Goal: Task Accomplishment & Management: Use online tool/utility

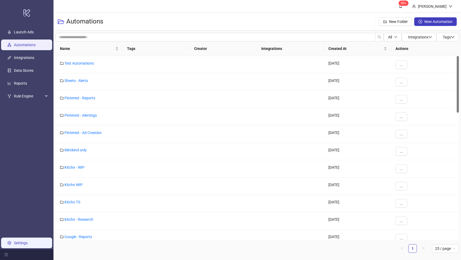
click at [28, 241] on link "Settings" at bounding box center [21, 243] width 14 height 4
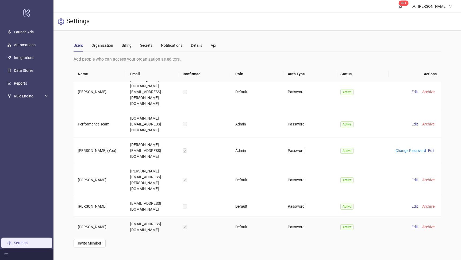
scroll to position [9, 0]
click at [430, 204] on span "Archive" at bounding box center [428, 206] width 12 height 4
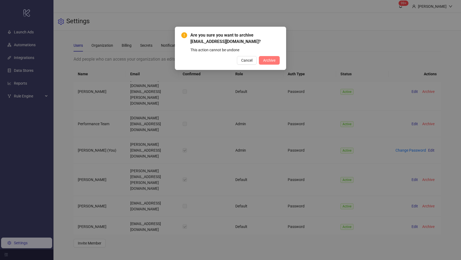
click at [274, 58] on button "Archive" at bounding box center [269, 60] width 21 height 9
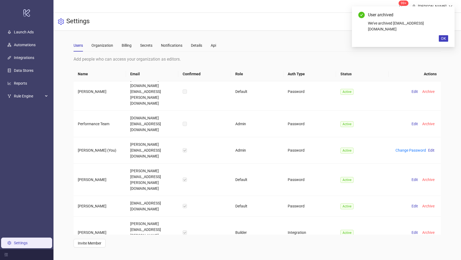
click at [430, 260] on span "Archive" at bounding box center [428, 262] width 12 height 4
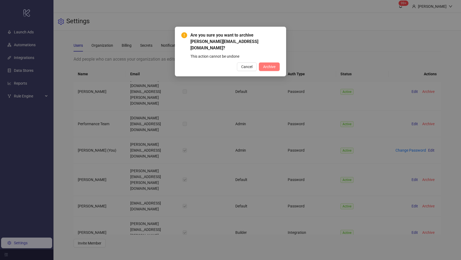
click at [277, 63] on button "Archive" at bounding box center [269, 67] width 21 height 9
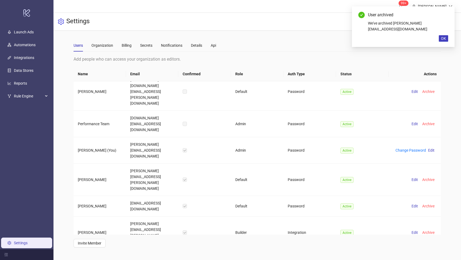
click at [433, 257] on span "Archive" at bounding box center [428, 259] width 12 height 4
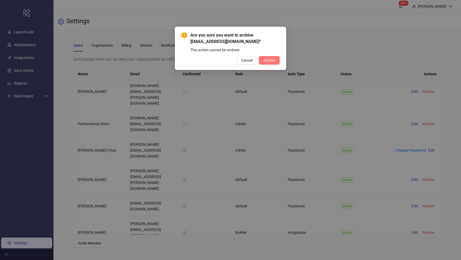
click at [267, 62] on span "Archive" at bounding box center [269, 60] width 12 height 4
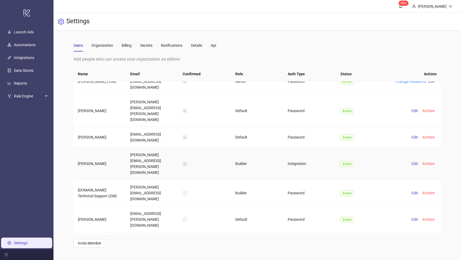
scroll to position [81, 0]
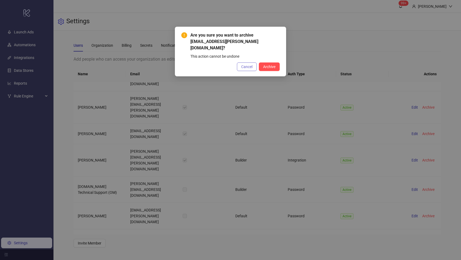
click at [245, 65] on span "Cancel" at bounding box center [246, 67] width 11 height 4
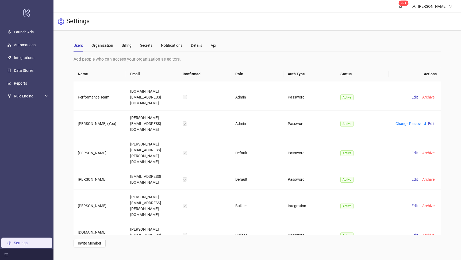
scroll to position [0, 0]
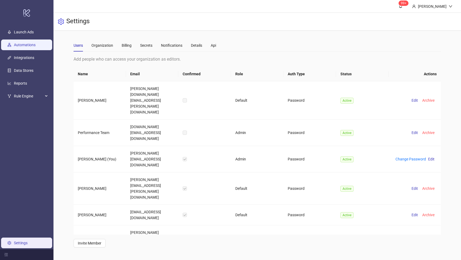
click at [27, 45] on link "Automations" at bounding box center [25, 45] width 22 height 4
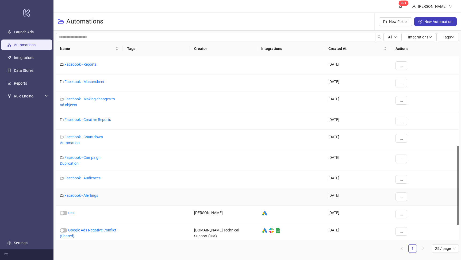
scroll to position [208, 0]
click at [92, 157] on link "Facebook - Campaign Duplication" at bounding box center [80, 160] width 41 height 10
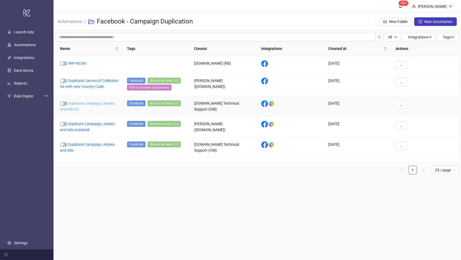
click at [102, 108] on link "Duplicate Campaign, Adsets and Ads V2" at bounding box center [87, 106] width 55 height 10
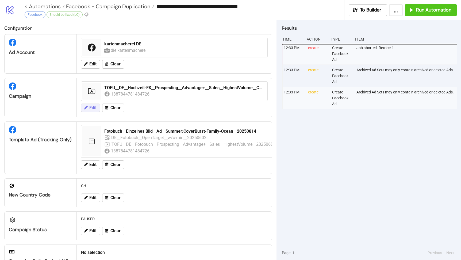
click at [88, 107] on button "Edit" at bounding box center [90, 108] width 19 height 9
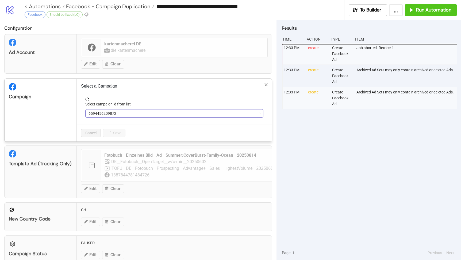
click at [136, 113] on span "6594456209872" at bounding box center [174, 114] width 172 height 8
click at [125, 115] on span "TOFU__DE__Hochzeit-EK__Prospecting__Advantage+__Sales__HighestVolume__CBO-20240…" at bounding box center [174, 114] width 172 height 8
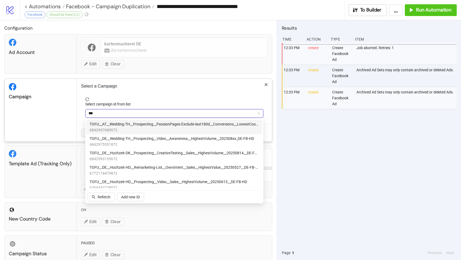
type input "***"
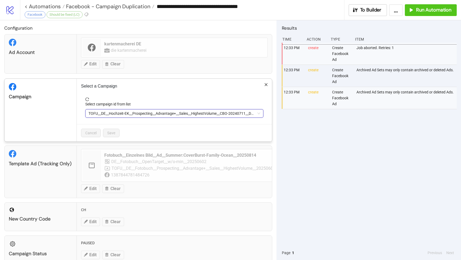
click at [187, 112] on span "TOFU__DE__Hochzeit-EK__Prospecting__Advantage+__Sales__HighestVolume__CBO-20240…" at bounding box center [174, 114] width 172 height 8
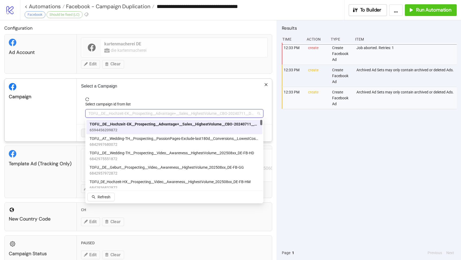
paste input "**********"
type input "**********"
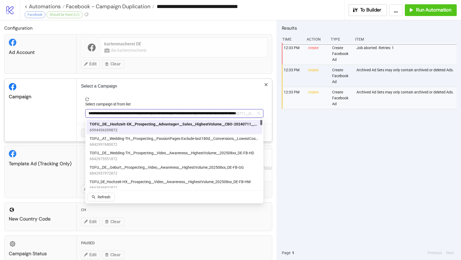
scroll to position [0, 41]
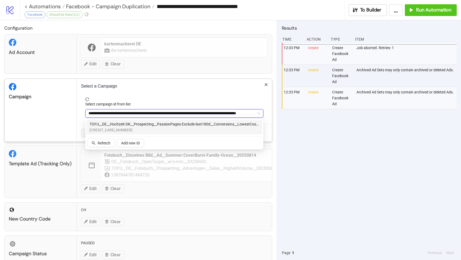
click at [177, 125] on span "TOFU__DE__Hochzeit-DK__Prospecting__PassionPages-Exclude-last180d__Conversions_…" at bounding box center [174, 124] width 169 height 6
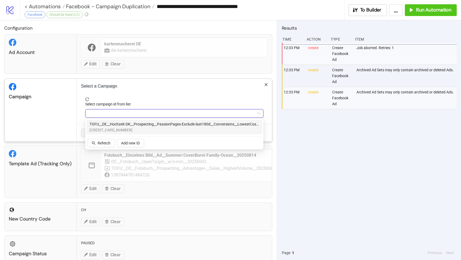
scroll to position [0, 0]
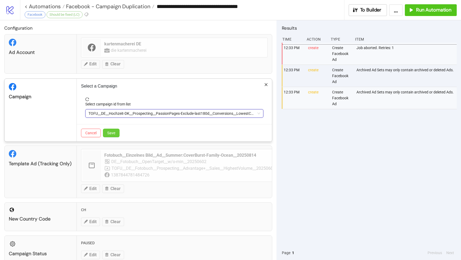
click at [107, 130] on button "Save" at bounding box center [111, 133] width 17 height 9
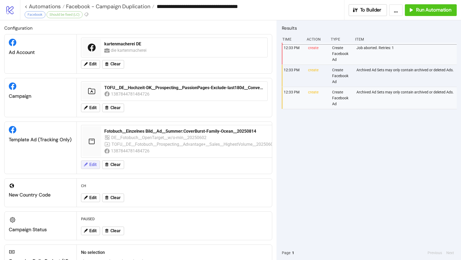
click at [92, 162] on button "Edit" at bounding box center [90, 165] width 19 height 9
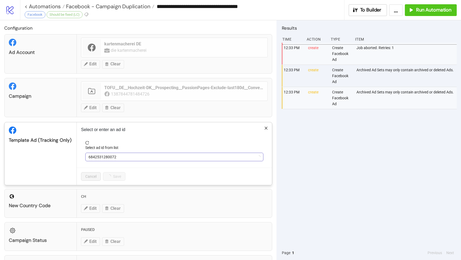
click at [124, 158] on span "6842531280072" at bounding box center [174, 157] width 172 height 8
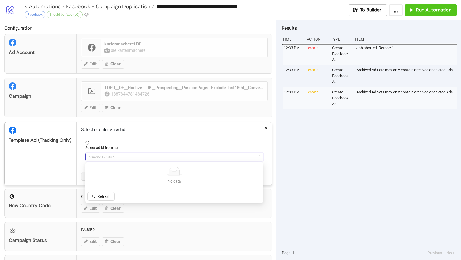
click at [124, 158] on span "6842531280072" at bounding box center [174, 157] width 172 height 8
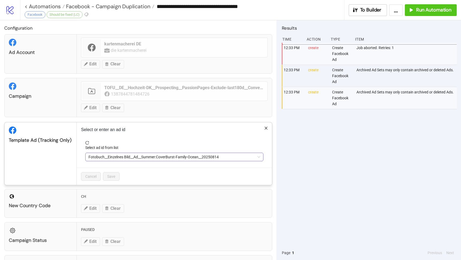
click at [207, 156] on span "Fotobuch__Einzelnes Bild__Ad__Summer:CoverBurst-Family-Ocean__20250814" at bounding box center [174, 157] width 172 height 8
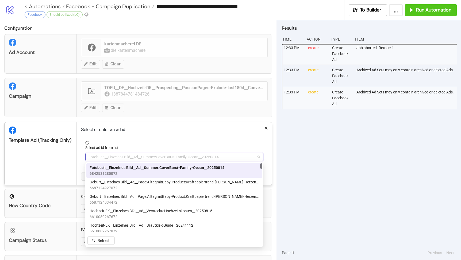
paste input "**********"
type input "**********"
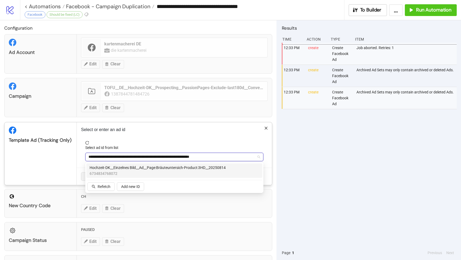
click at [163, 171] on span "6734834768072" at bounding box center [158, 174] width 136 height 6
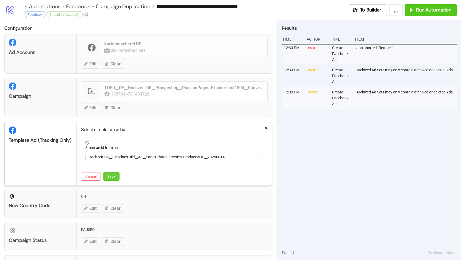
click at [114, 178] on span "Save" at bounding box center [111, 176] width 8 height 4
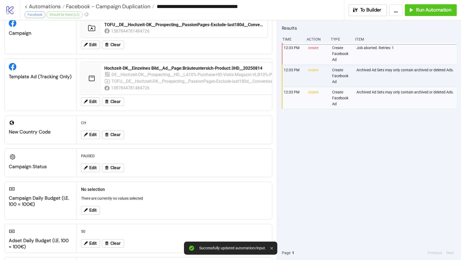
scroll to position [73, 0]
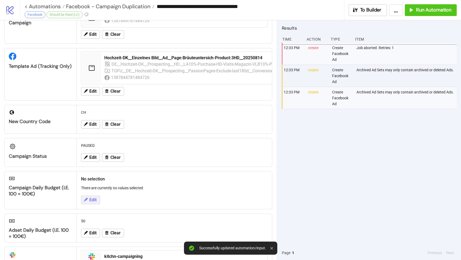
click at [94, 200] on span "Edit" at bounding box center [92, 200] width 7 height 5
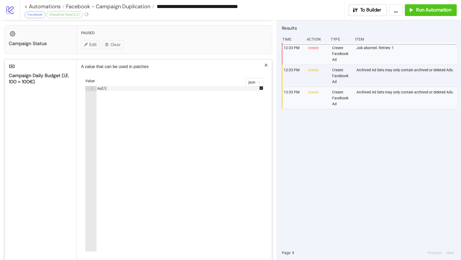
scroll to position [183, 0]
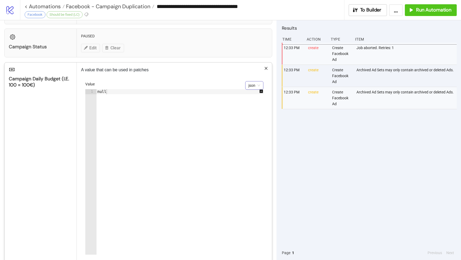
click at [257, 87] on span "json" at bounding box center [254, 85] width 12 height 8
click at [256, 87] on span "json" at bounding box center [254, 85] width 12 height 8
click at [99, 93] on div "null" at bounding box center [182, 177] width 173 height 176
type textarea "***"
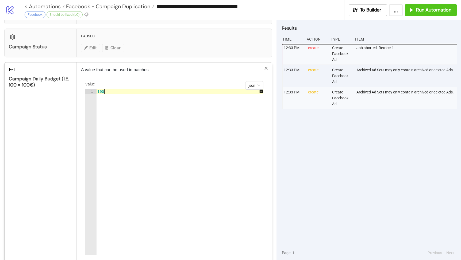
scroll to position [0, 0]
click at [259, 73] on div "A value that can be used in patches json Value 1 2 100 XXXXXXXXXXXXXXXXXXXXXXXX…" at bounding box center [174, 171] width 195 height 216
click at [267, 68] on icon "close" at bounding box center [266, 69] width 4 height 4
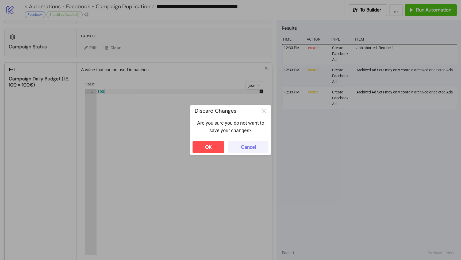
click at [242, 149] on div "Cancel" at bounding box center [248, 147] width 15 height 6
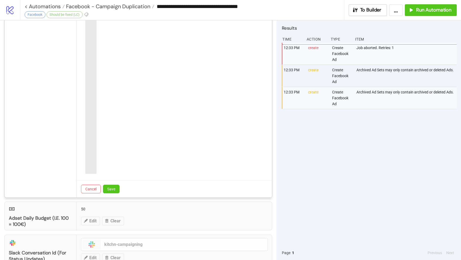
scroll to position [309, 0]
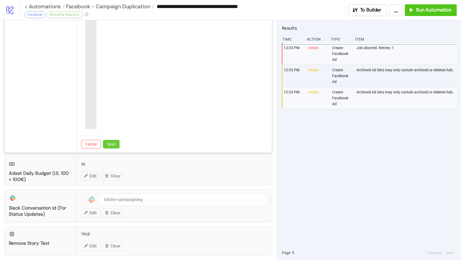
click at [113, 144] on span "Save" at bounding box center [111, 144] width 8 height 4
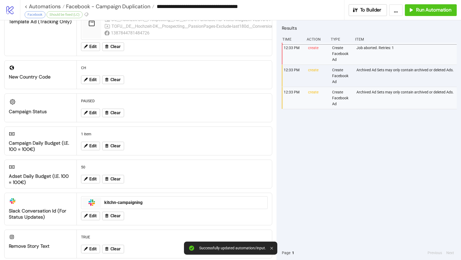
scroll to position [117, 0]
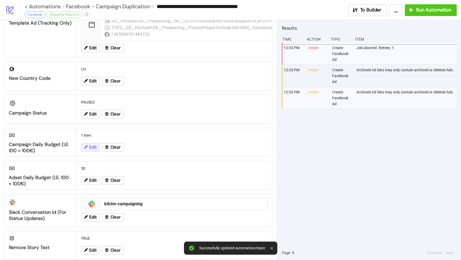
click at [91, 149] on span "Edit" at bounding box center [92, 147] width 7 height 5
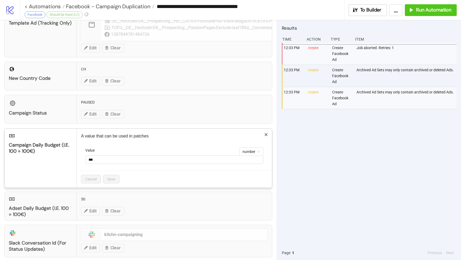
click at [266, 133] on icon "close" at bounding box center [266, 135] width 4 height 4
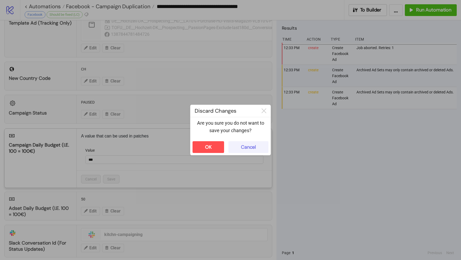
click at [238, 145] on button "Cancel" at bounding box center [248, 147] width 40 height 12
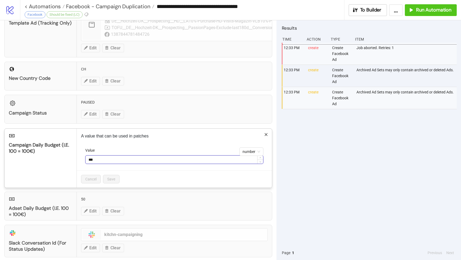
click at [91, 161] on input "***" at bounding box center [173, 160] width 177 height 8
click at [170, 177] on div "Cancel Save" at bounding box center [174, 178] width 195 height 17
click at [247, 152] on span "number" at bounding box center [251, 152] width 18 height 8
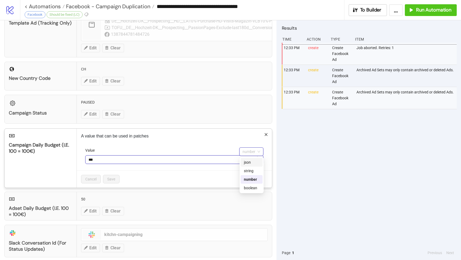
click at [95, 158] on input "***" at bounding box center [173, 160] width 177 height 8
click at [250, 150] on span "number" at bounding box center [251, 152] width 18 height 8
type input "***"
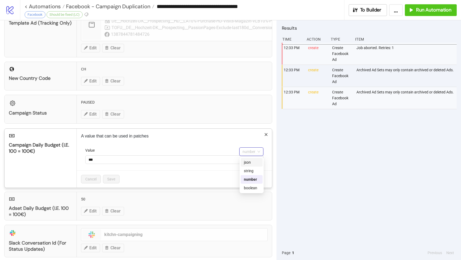
click at [251, 162] on div "json" at bounding box center [251, 163] width 15 height 6
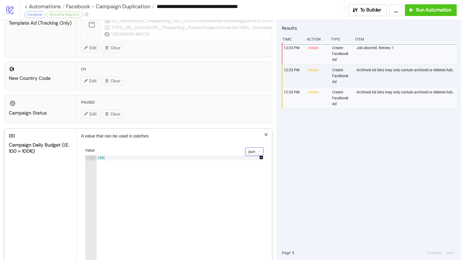
click at [102, 158] on div "100" at bounding box center [182, 244] width 173 height 176
type textarea "****"
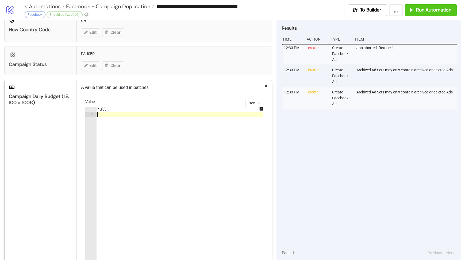
scroll to position [211, 0]
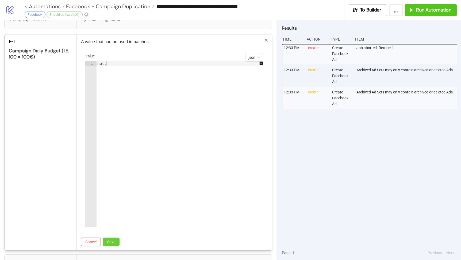
click at [112, 242] on span "Save" at bounding box center [111, 242] width 8 height 4
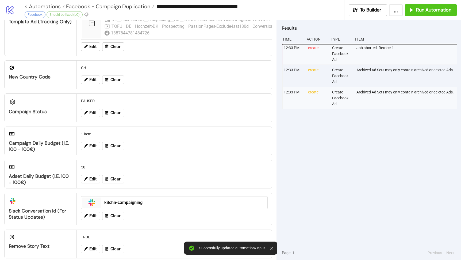
scroll to position [118, 0]
click at [93, 178] on span "Edit" at bounding box center [92, 179] width 7 height 5
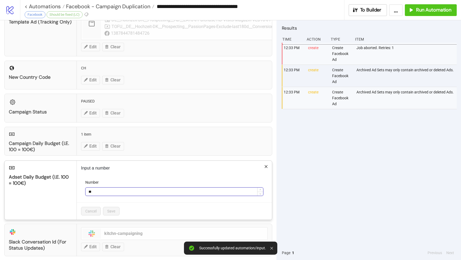
click at [91, 193] on input "**" at bounding box center [173, 192] width 177 height 8
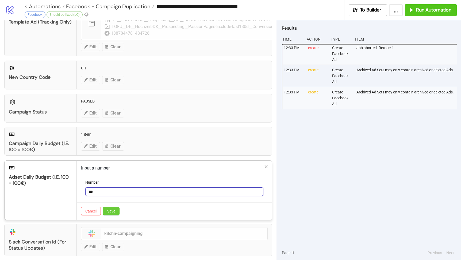
type input "***"
click at [108, 213] on span "Save" at bounding box center [111, 211] width 8 height 4
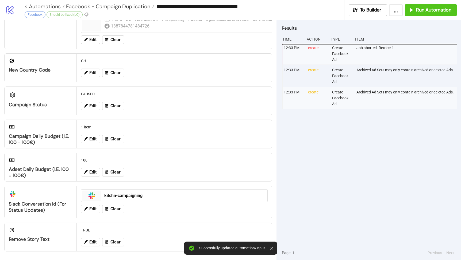
scroll to position [0, 0]
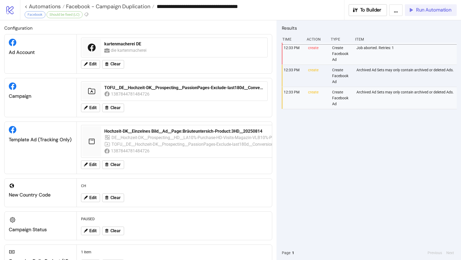
click at [422, 10] on span "Run Automation" at bounding box center [433, 10] width 35 height 6
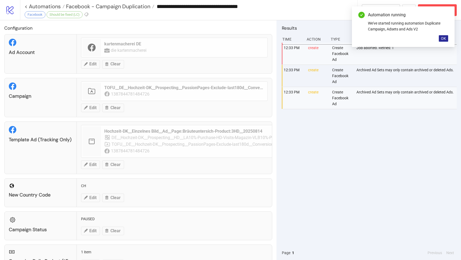
click at [444, 37] on span "OK" at bounding box center [443, 38] width 5 height 4
